Goal: Task Accomplishment & Management: Complete application form

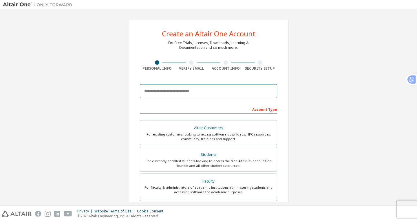
click at [171, 89] on input "email" at bounding box center [208, 91] width 137 height 14
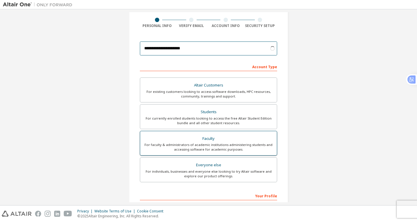
scroll to position [44, 0]
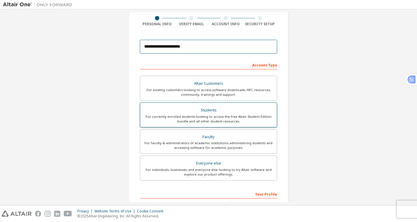
type input "**********"
click at [209, 112] on div "Students" at bounding box center [209, 110] width 130 height 8
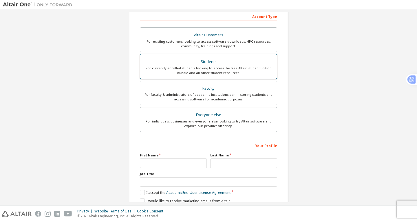
scroll to position [117, 0]
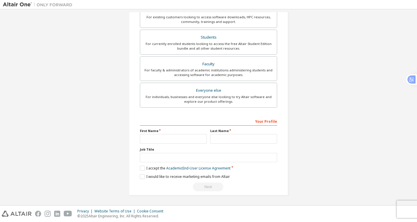
drag, startPoint x: 174, startPoint y: 133, endPoint x: 177, endPoint y: 140, distance: 8.1
click at [177, 140] on div "First Name" at bounding box center [173, 135] width 70 height 15
click at [177, 140] on input "text" at bounding box center [173, 139] width 67 height 10
type input "*"
type input "*****"
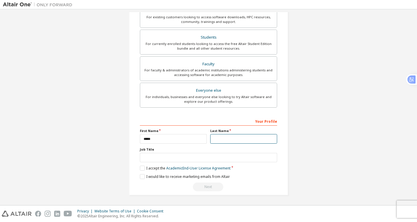
click at [230, 139] on input "text" at bounding box center [243, 139] width 67 height 10
type input "********"
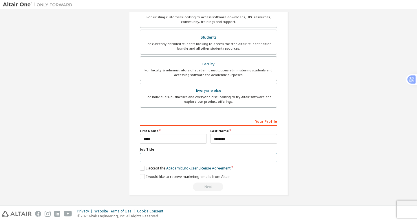
click at [199, 158] on input "text" at bounding box center [208, 158] width 137 height 10
type input "********"
click at [140, 167] on label "I accept the Academic End-User License Agreement" at bounding box center [185, 167] width 91 height 5
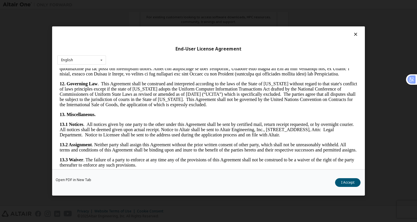
scroll to position [968, 0]
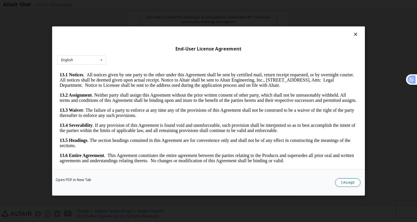
drag, startPoint x: 351, startPoint y: 177, endPoint x: 351, endPoint y: 181, distance: 4.1
click at [351, 181] on div "Open PDF in New Tab I Accept" at bounding box center [208, 182] width 313 height 26
click at [351, 181] on button "I Accept" at bounding box center [348, 182] width 26 height 9
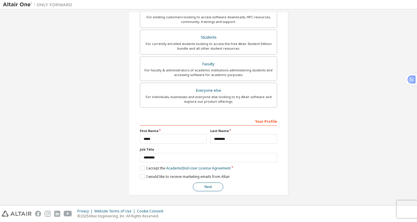
click at [207, 185] on button "Next" at bounding box center [208, 186] width 30 height 9
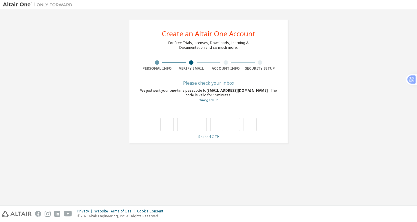
scroll to position [0, 0]
type input "*"
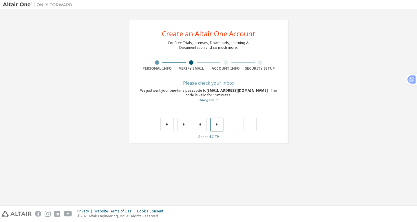
click at [222, 126] on input "*" at bounding box center [216, 124] width 13 height 13
type input "*"
click at [187, 129] on input "*" at bounding box center [183, 124] width 13 height 13
type input "*"
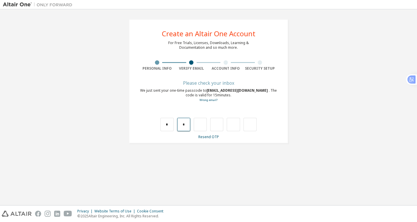
click at [185, 125] on input "*" at bounding box center [183, 124] width 13 height 13
type input "*"
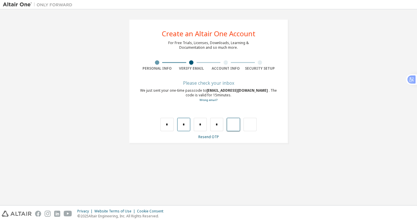
type input "*"
